Goal: Complete application form: Complete application form

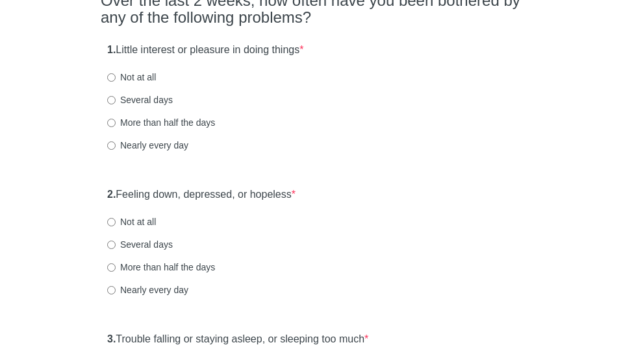
scroll to position [140, 0]
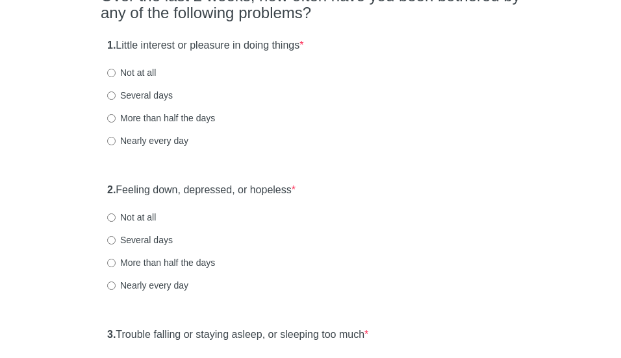
click at [166, 92] on label "Several days" at bounding box center [140, 95] width 66 height 13
click at [116, 92] on input "Several days" at bounding box center [111, 96] width 8 height 8
radio input "true"
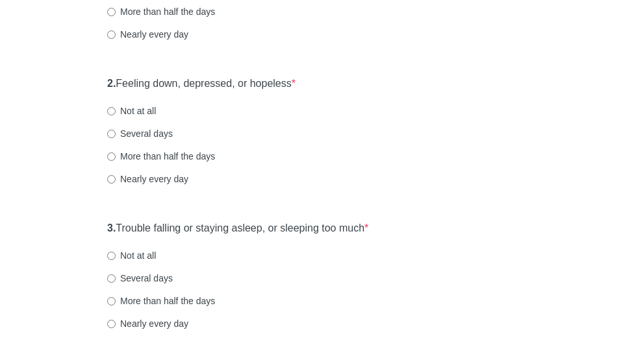
scroll to position [250, 0]
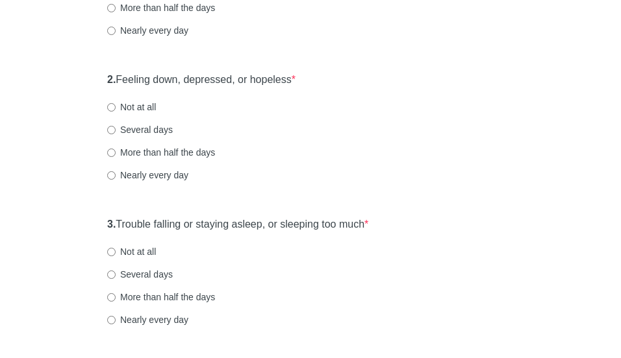
click at [157, 126] on label "Several days" at bounding box center [140, 129] width 66 height 13
click at [116, 126] on input "Several days" at bounding box center [111, 130] width 8 height 8
radio input "true"
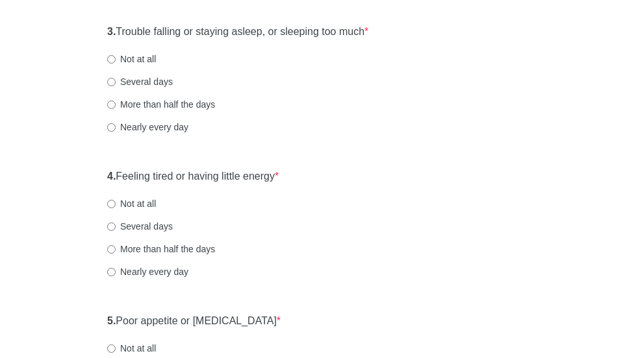
scroll to position [447, 0]
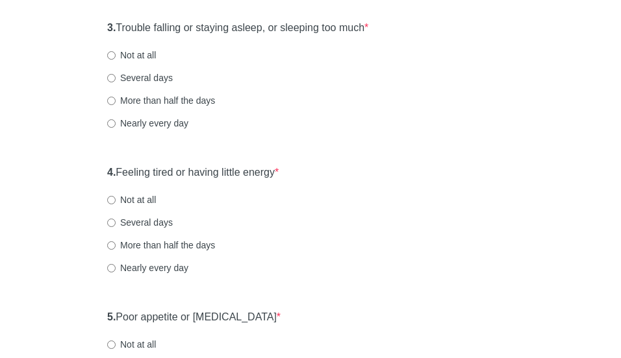
click at [134, 80] on label "Several days" at bounding box center [140, 77] width 66 height 13
click at [116, 80] on input "Several days" at bounding box center [111, 78] width 8 height 8
radio input "true"
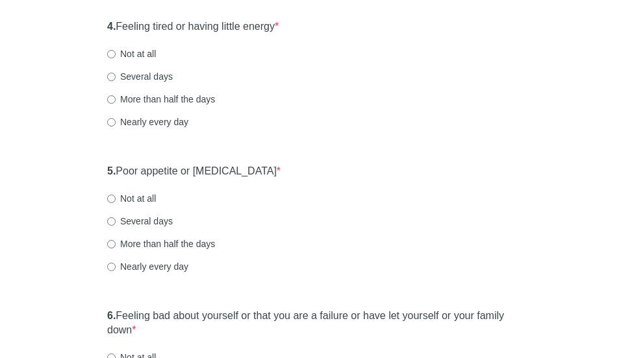
scroll to position [595, 0]
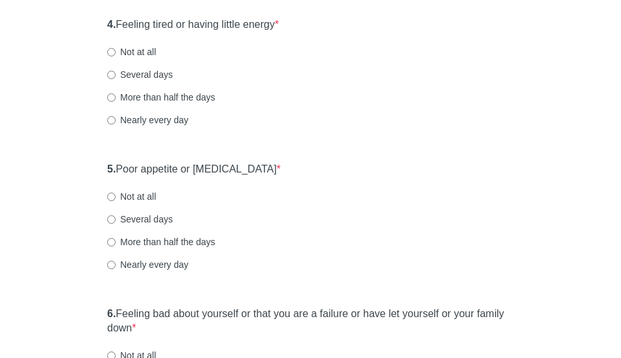
click at [151, 73] on label "Several days" at bounding box center [140, 74] width 66 height 13
click at [116, 73] on input "Several days" at bounding box center [111, 75] width 8 height 8
radio input "true"
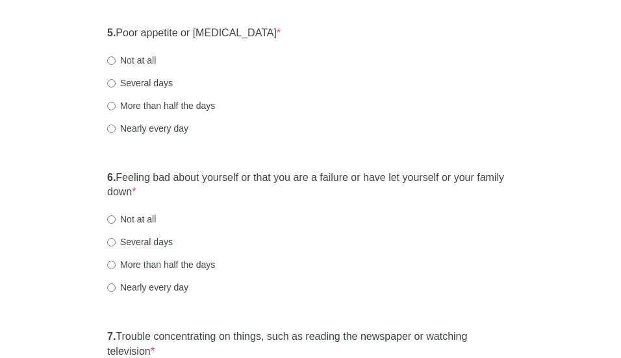
scroll to position [739, 0]
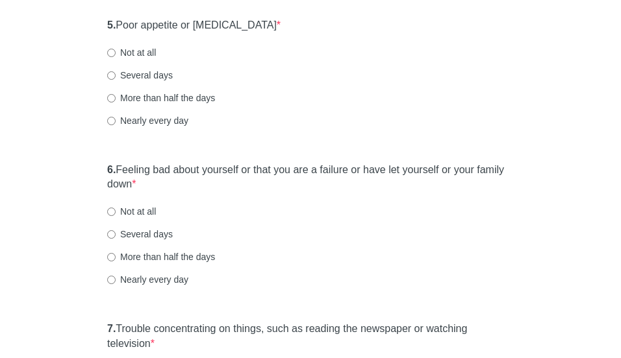
click at [128, 46] on label "Not at all" at bounding box center [131, 52] width 49 height 13
click at [116, 49] on input "Not at all" at bounding box center [111, 53] width 8 height 8
radio input "true"
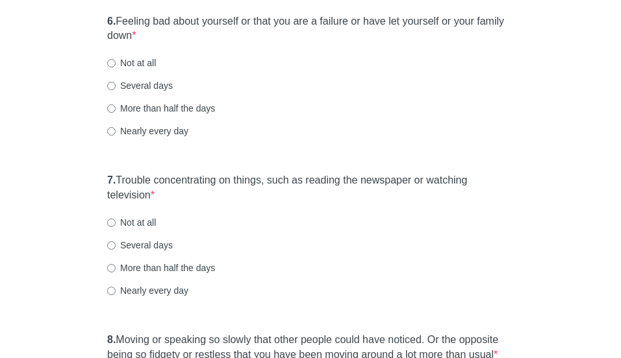
scroll to position [892, 0]
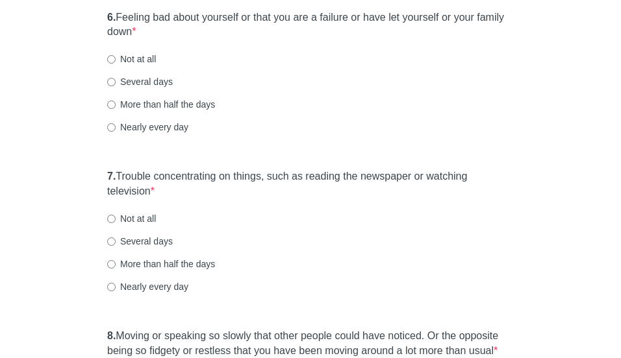
click at [140, 81] on label "Several days" at bounding box center [140, 81] width 66 height 13
click at [116, 81] on input "Several days" at bounding box center [111, 82] width 8 height 8
radio input "true"
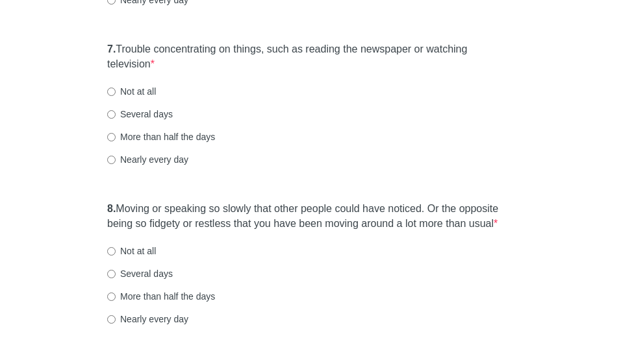
scroll to position [1023, 0]
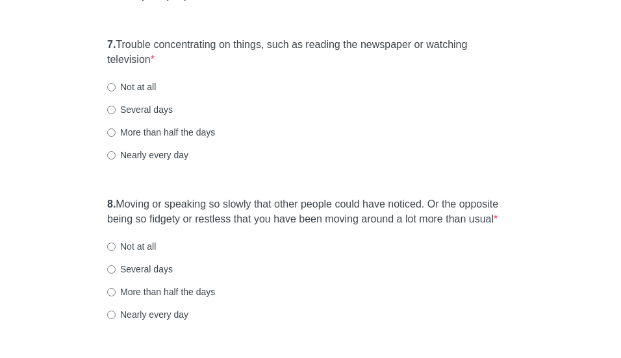
click at [159, 108] on label "Several days" at bounding box center [140, 109] width 66 height 13
click at [116, 108] on input "Several days" at bounding box center [111, 110] width 8 height 8
radio input "true"
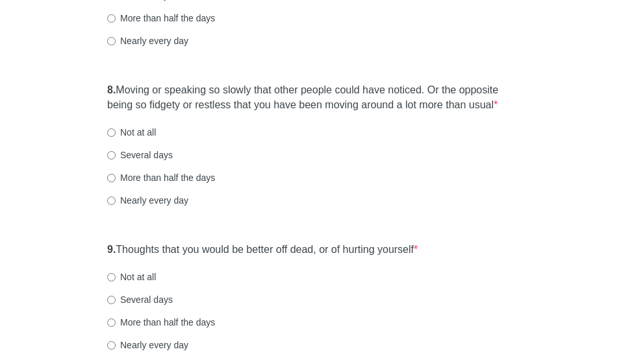
scroll to position [1142, 0]
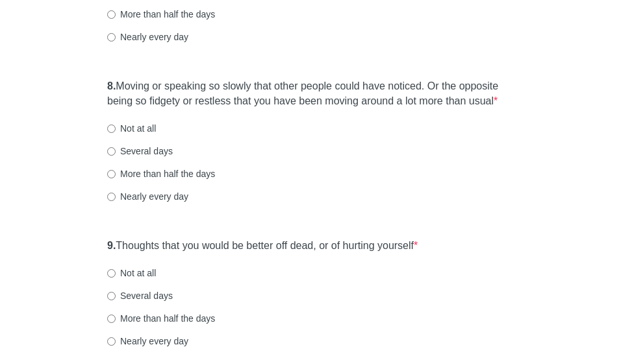
click at [145, 148] on label "Several days" at bounding box center [140, 151] width 66 height 13
click at [116, 148] on input "Several days" at bounding box center [111, 151] width 8 height 8
radio input "true"
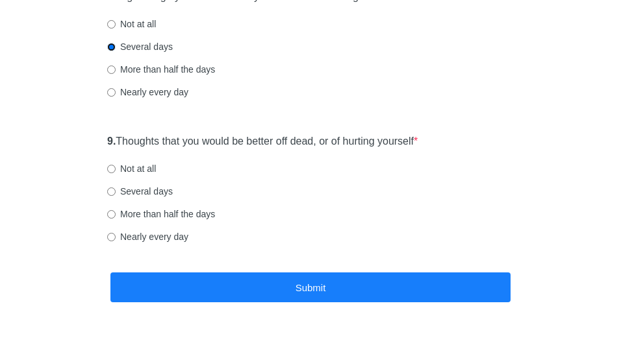
scroll to position [1268, 0]
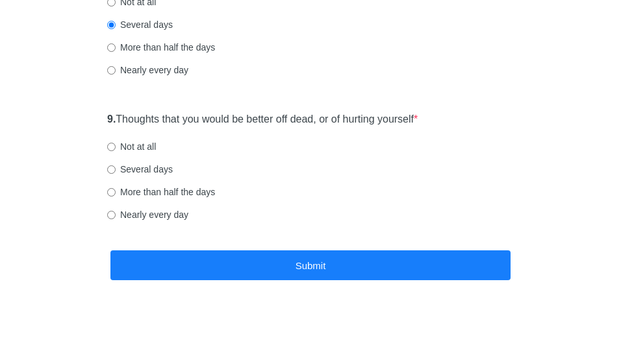
click at [142, 150] on label "Not at all" at bounding box center [131, 146] width 49 height 13
click at [116, 150] on input "Not at all" at bounding box center [111, 147] width 8 height 8
radio input "true"
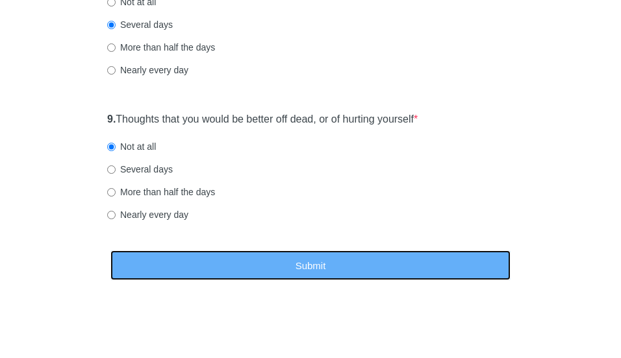
click at [174, 275] on button "Submit" at bounding box center [310, 266] width 400 height 31
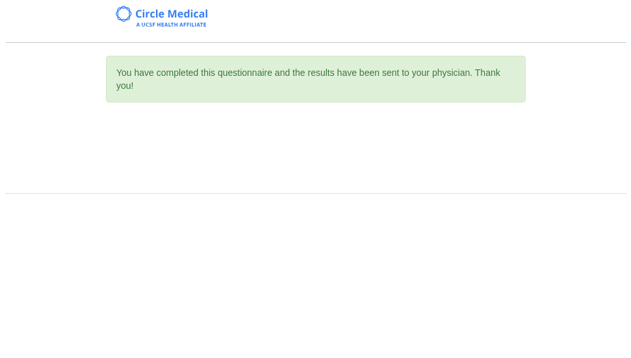
scroll to position [0, 0]
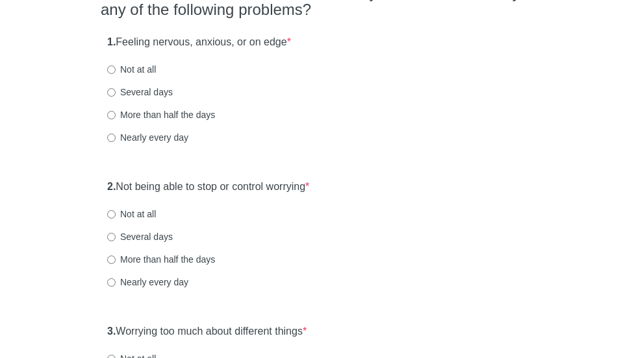
scroll to position [148, 0]
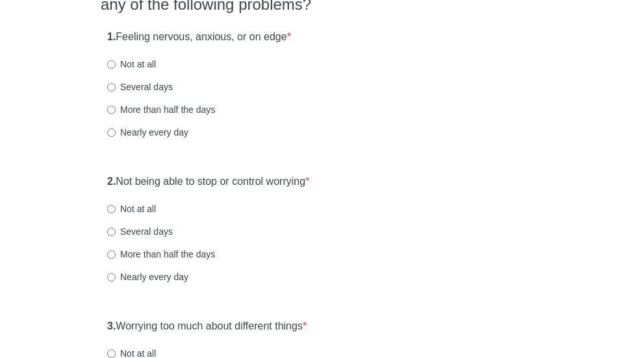
click at [154, 85] on label "Several days" at bounding box center [140, 87] width 66 height 13
click at [116, 85] on input "Several days" at bounding box center [111, 87] width 8 height 8
radio input "true"
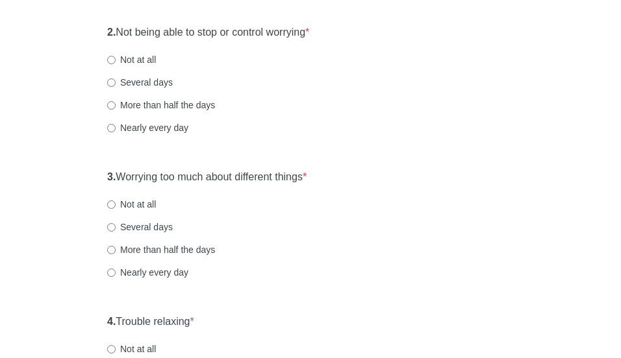
scroll to position [303, 0]
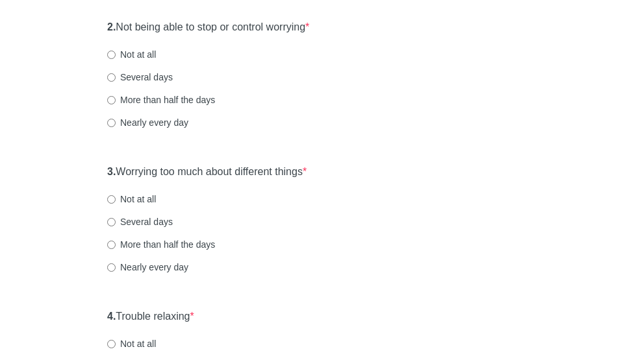
click at [158, 78] on label "Several days" at bounding box center [140, 77] width 66 height 13
click at [116, 78] on input "Several days" at bounding box center [111, 77] width 8 height 8
radio input "true"
click at [158, 78] on label "Several days" at bounding box center [140, 77] width 66 height 13
click at [116, 78] on input "Several days" at bounding box center [111, 77] width 8 height 8
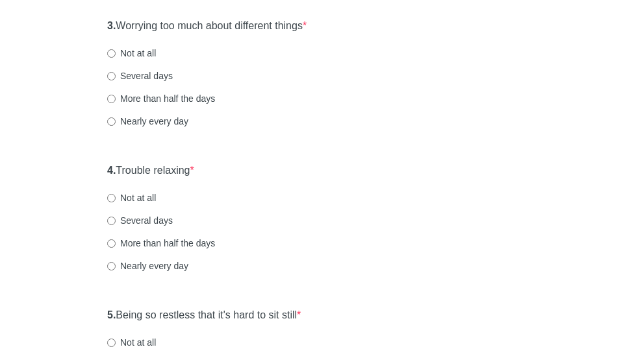
scroll to position [470, 0]
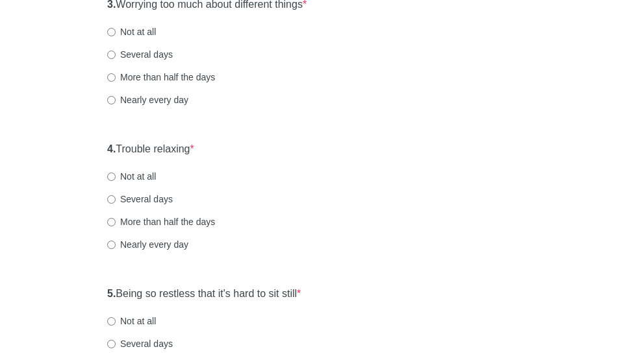
click at [157, 54] on label "Several days" at bounding box center [140, 54] width 66 height 13
click at [116, 54] on input "Several days" at bounding box center [111, 55] width 8 height 8
radio input "true"
click at [157, 54] on label "Several days" at bounding box center [140, 54] width 66 height 13
click at [116, 54] on input "Several days" at bounding box center [111, 55] width 8 height 8
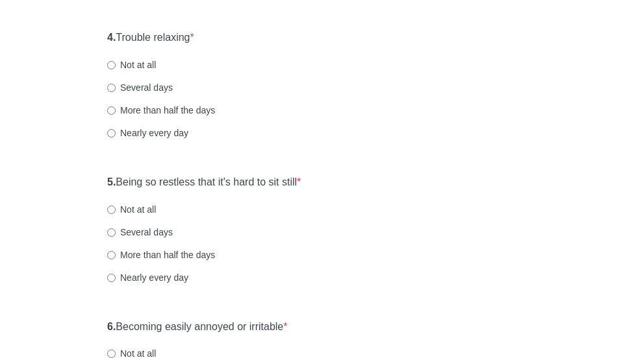
scroll to position [583, 0]
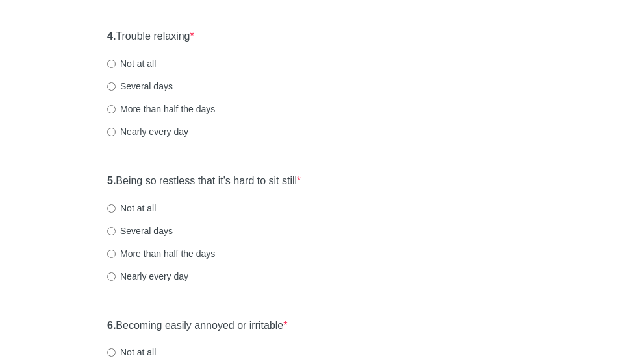
click at [135, 65] on label "Not at all" at bounding box center [131, 63] width 49 height 13
click at [116, 65] on input "Not at all" at bounding box center [111, 64] width 8 height 8
radio input "true"
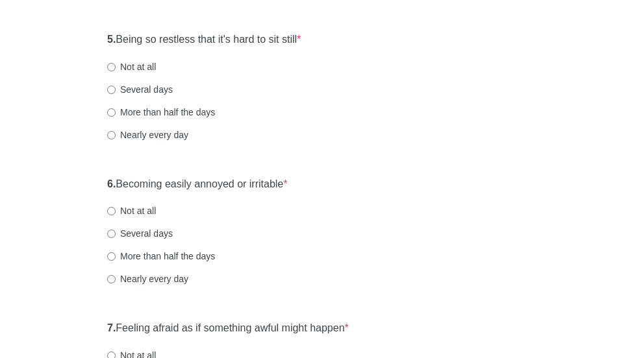
scroll to position [740, 0]
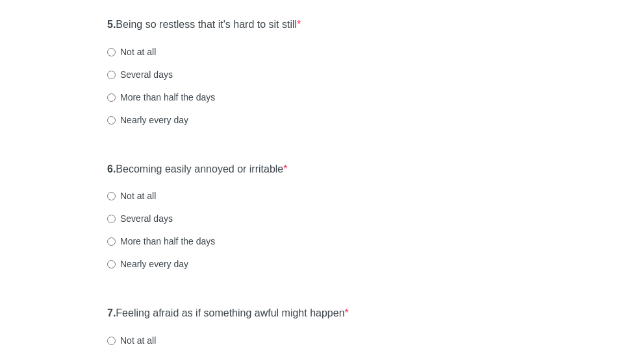
click at [155, 71] on label "Several days" at bounding box center [140, 74] width 66 height 13
click at [116, 71] on input "Several days" at bounding box center [111, 75] width 8 height 8
radio input "true"
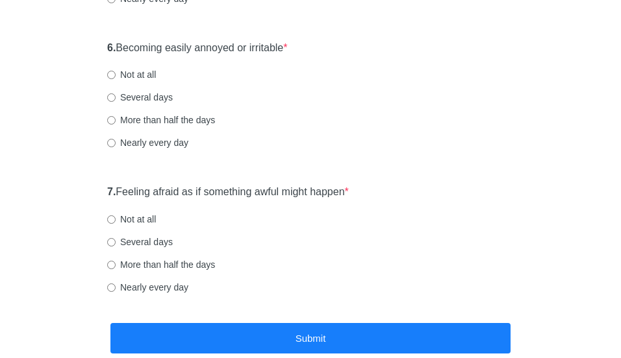
scroll to position [871, 0]
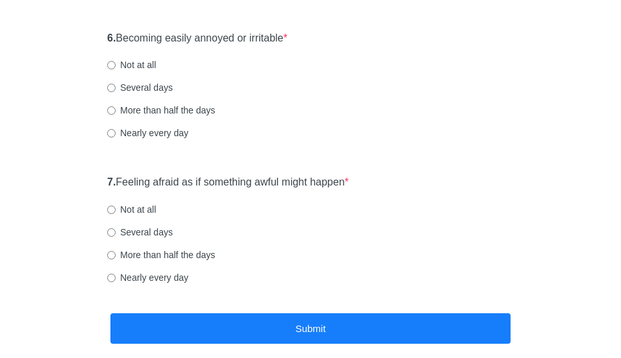
click at [130, 71] on label "Not at all" at bounding box center [131, 64] width 49 height 13
click at [116, 69] on input "Not at all" at bounding box center [111, 65] width 8 height 8
radio input "true"
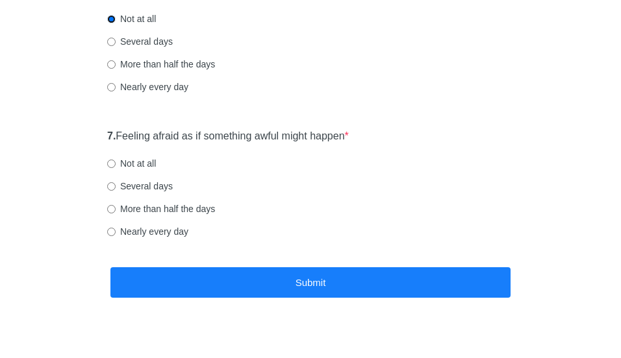
scroll to position [930, 0]
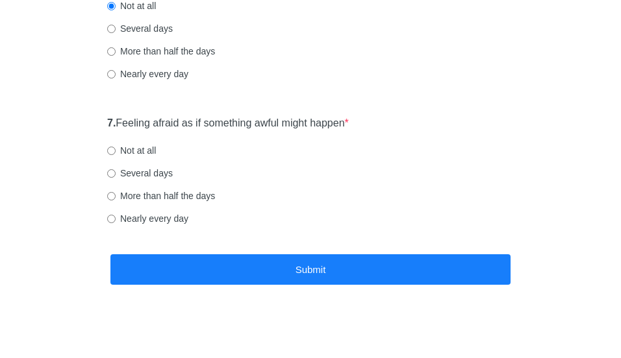
click at [132, 173] on label "Several days" at bounding box center [140, 173] width 66 height 13
click at [116, 173] on input "Several days" at bounding box center [111, 173] width 8 height 8
radio input "true"
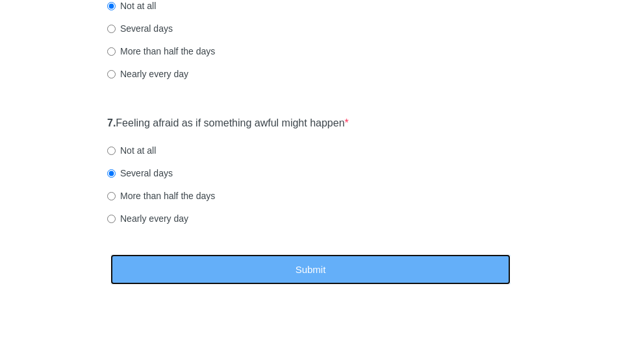
click at [173, 266] on button "Submit" at bounding box center [310, 270] width 400 height 31
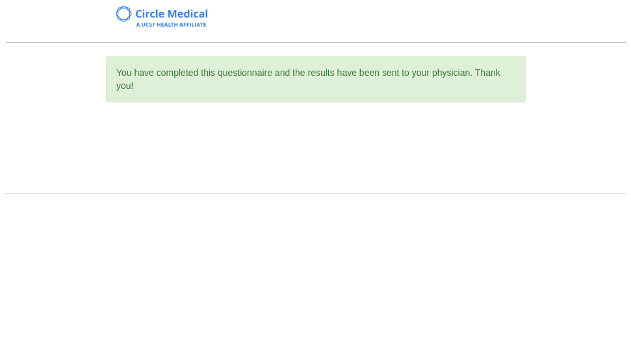
scroll to position [0, 0]
